Goal: Transaction & Acquisition: Purchase product/service

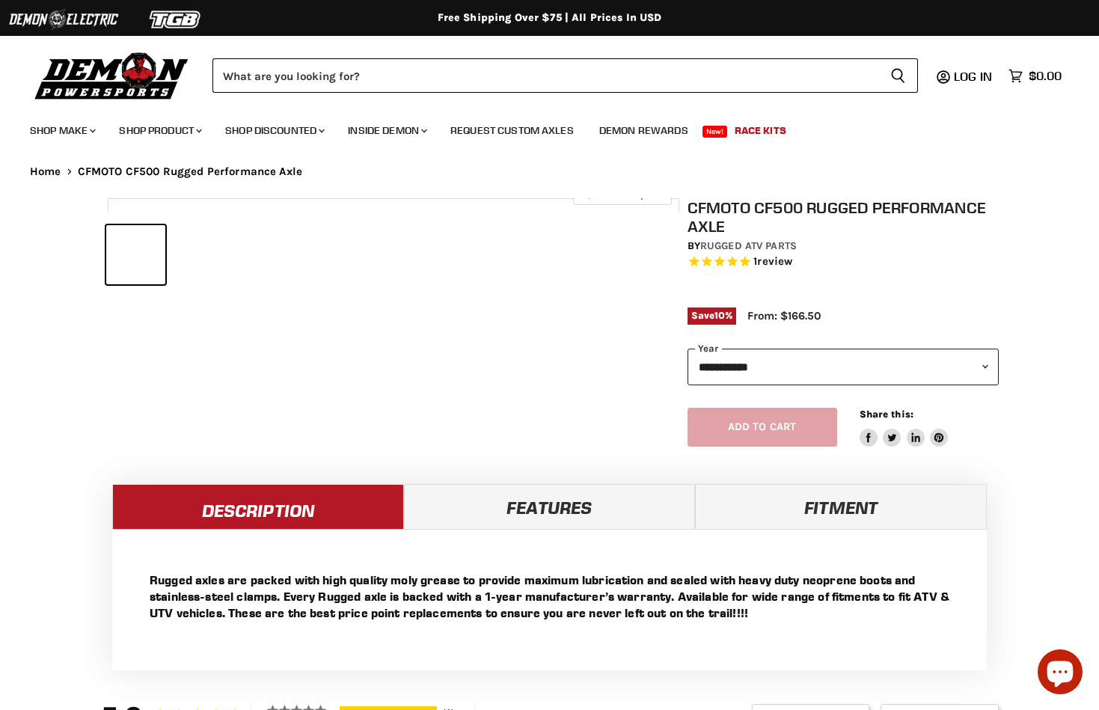
select select "******"
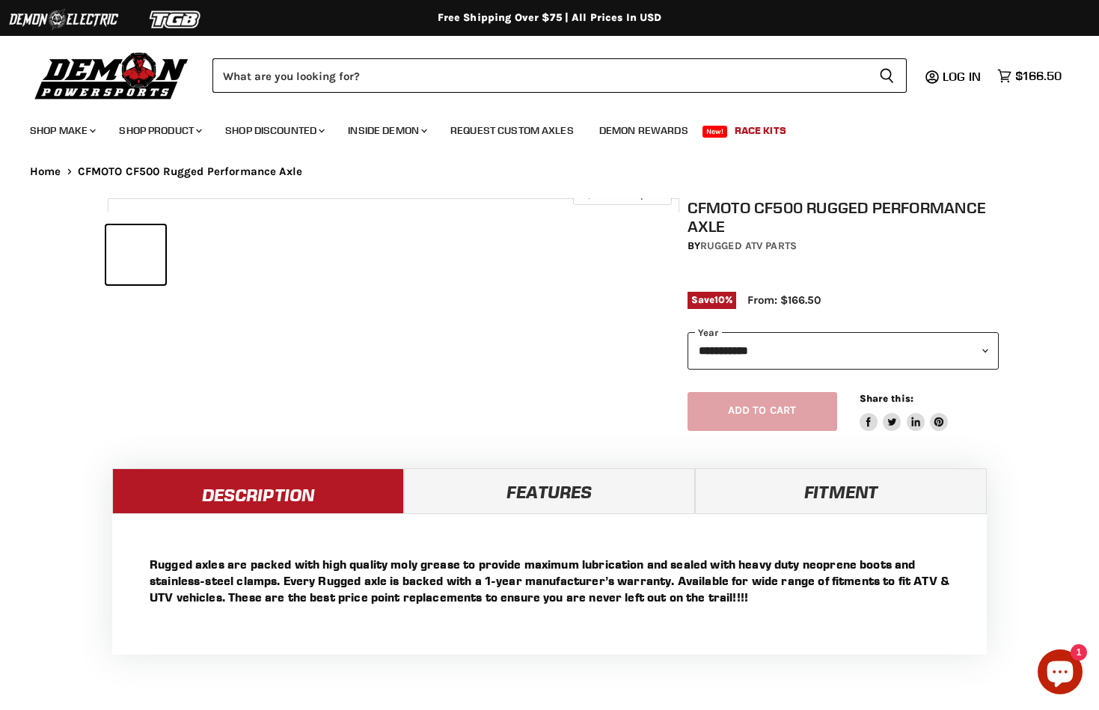
select select "******"
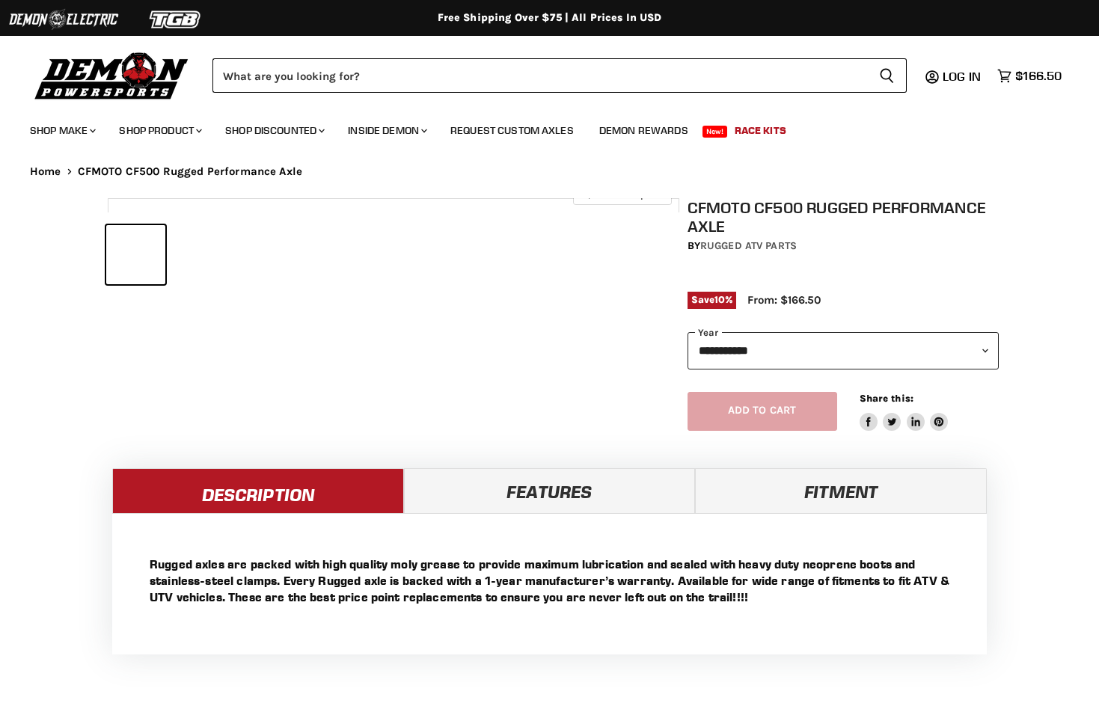
select select "******"
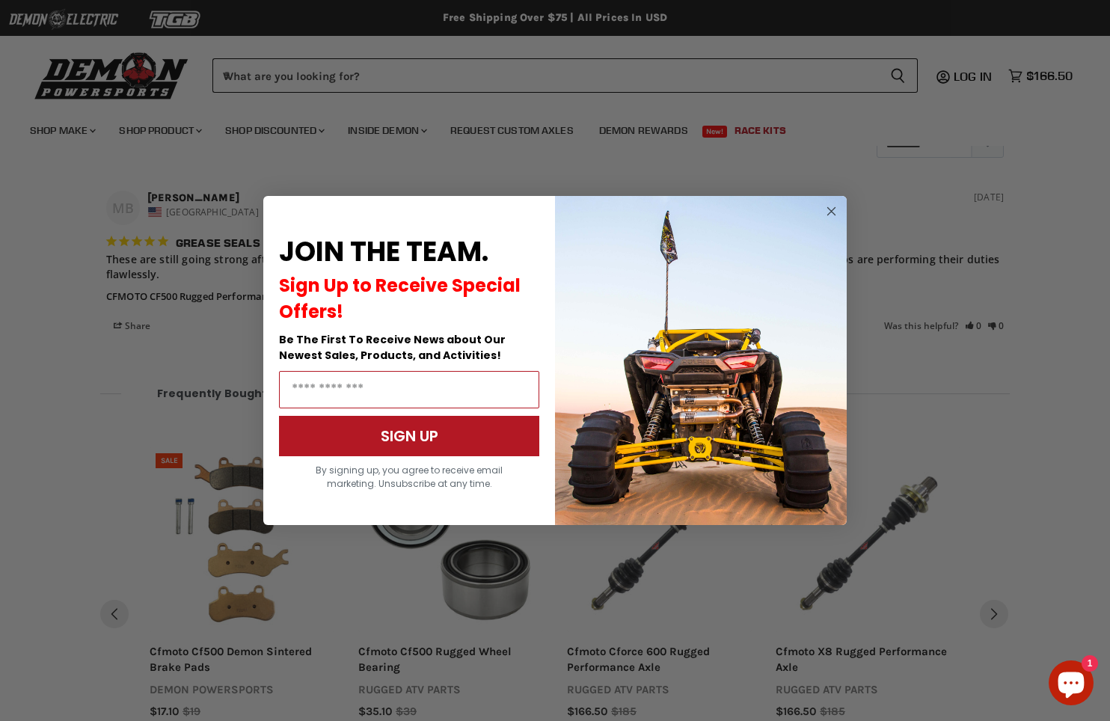
scroll to position [1170, 0]
